Goal: Task Accomplishment & Management: Complete application form

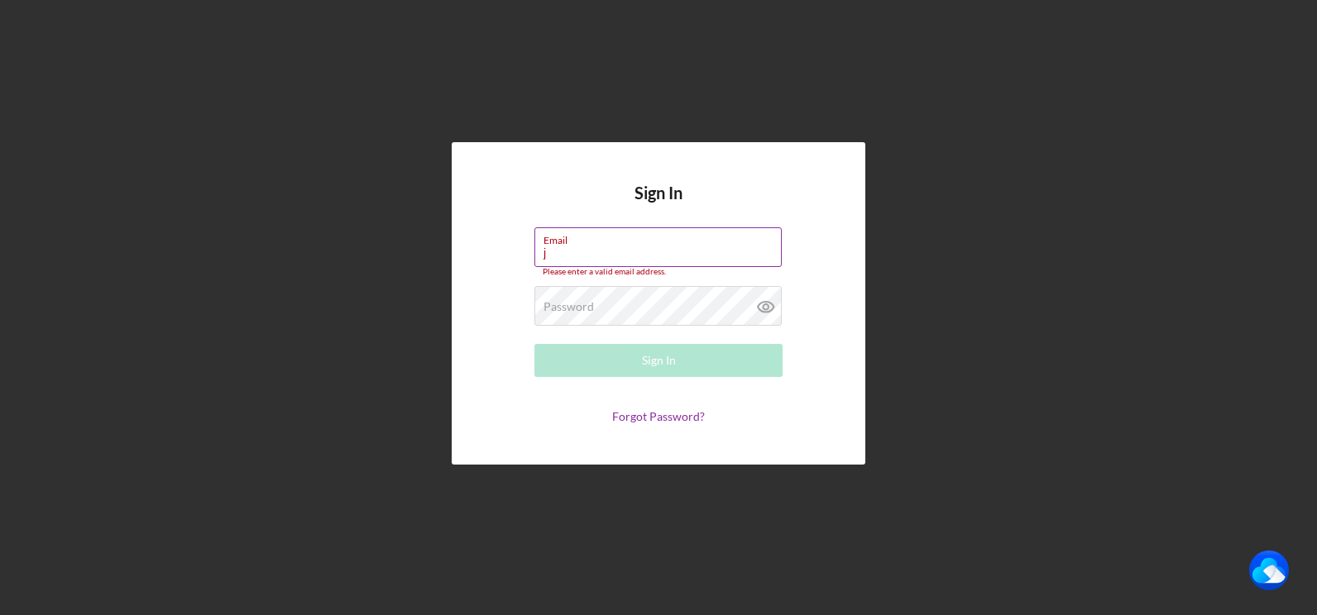
type input "[PERSON_NAME][EMAIL_ADDRESS][DOMAIN_NAME]"
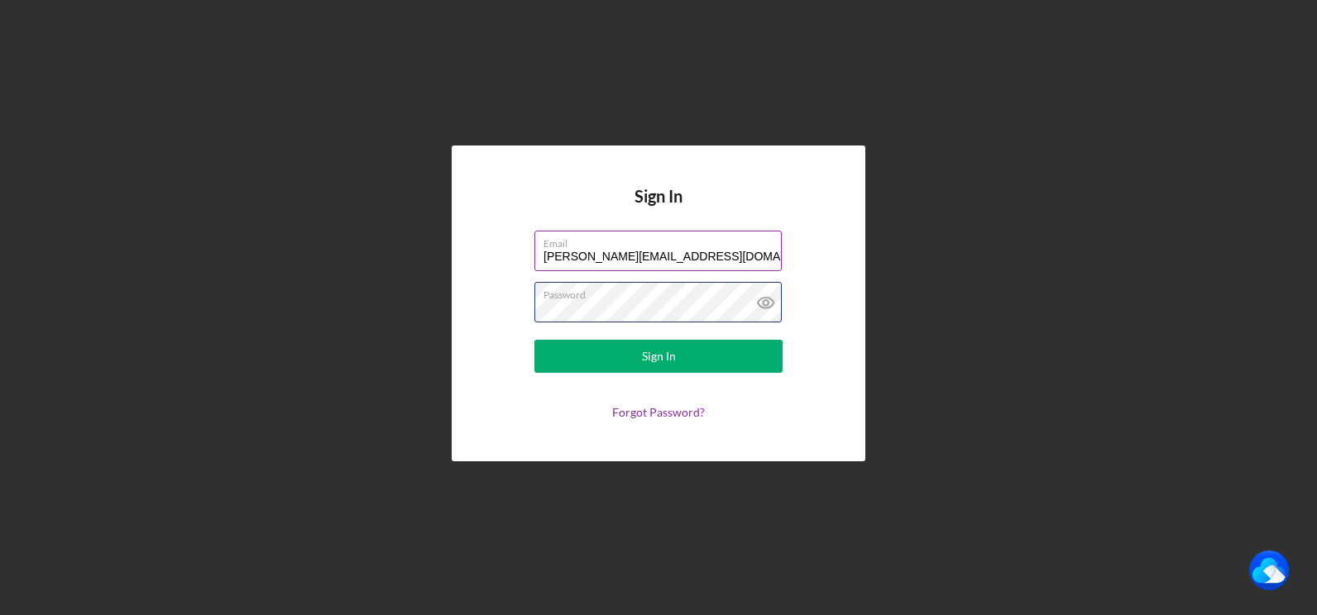
click at [534, 340] on button "Sign In" at bounding box center [658, 356] width 248 height 33
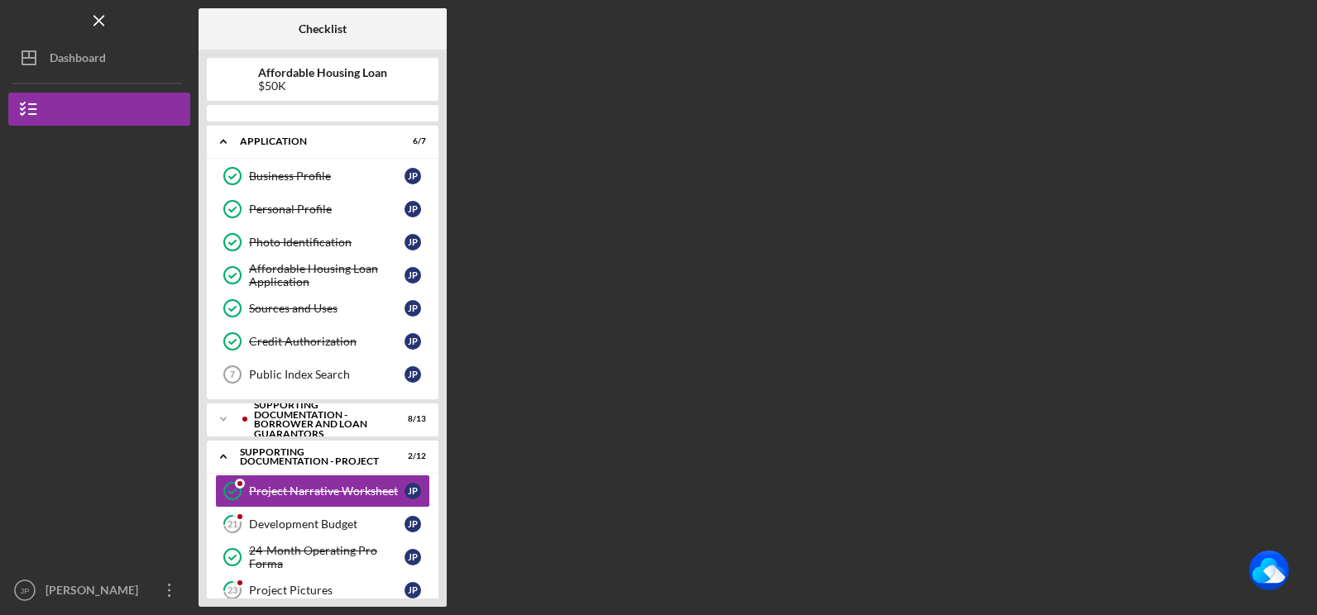
scroll to position [129, 0]
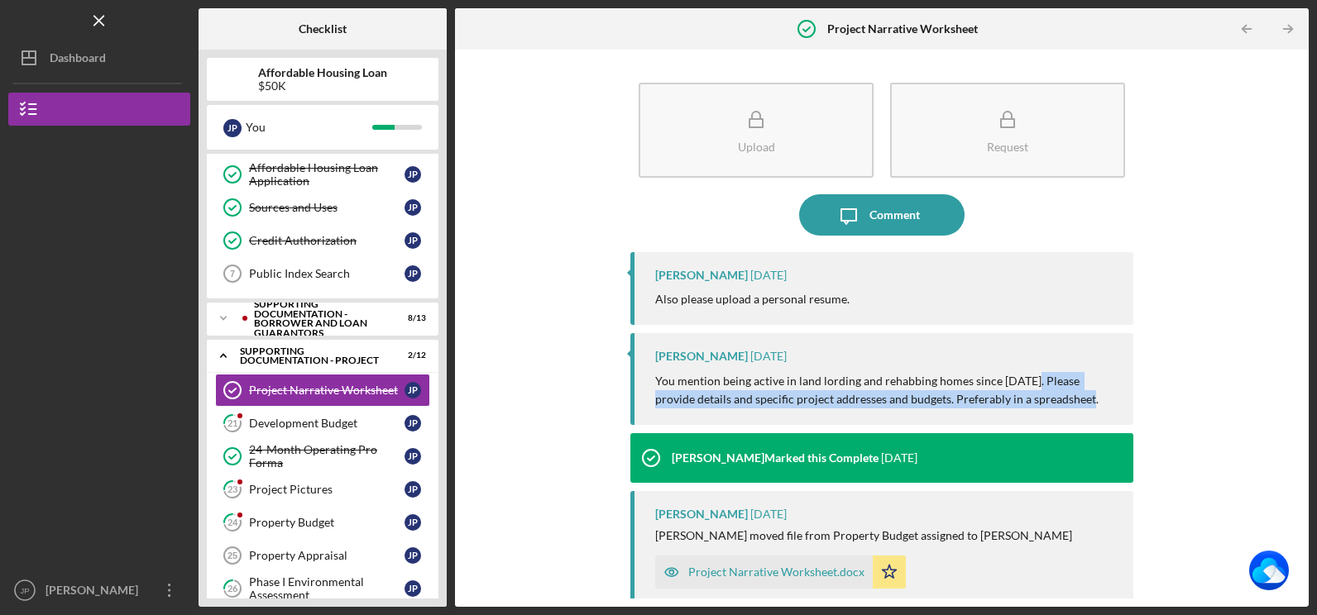
drag, startPoint x: 1028, startPoint y: 381, endPoint x: 1061, endPoint y: 398, distance: 37.0
click at [1061, 398] on p "You mention being active in land lording and rehabbing homes since [DATE]. Plea…" at bounding box center [885, 390] width 461 height 37
copy p "Please provide details and specific project addresses and budgets. Preferably i…"
